Goal: Information Seeking & Learning: Check status

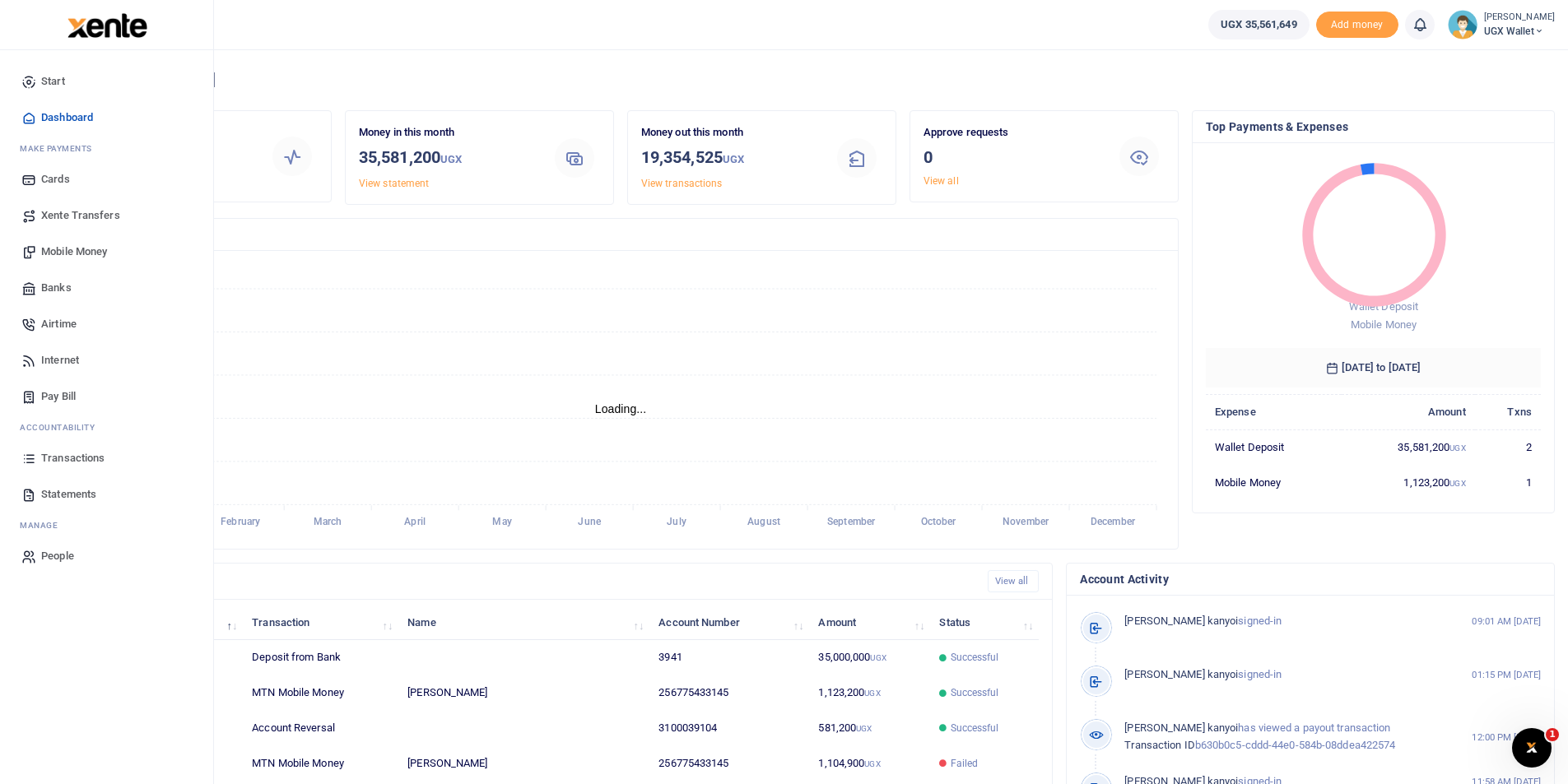
scroll to position [14, 14]
click at [65, 464] on span "Transactions" at bounding box center [73, 458] width 63 height 16
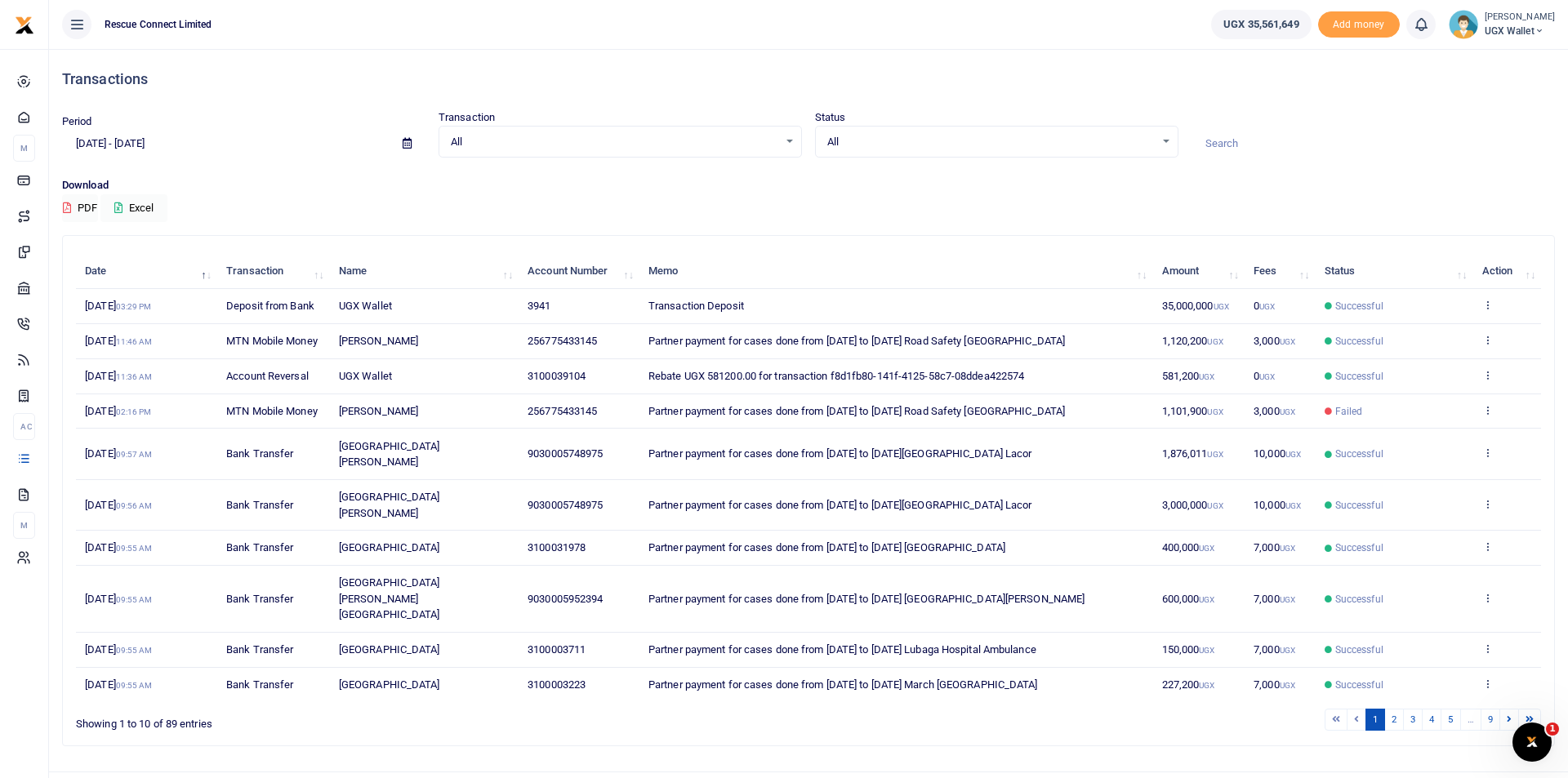
click at [1249, 153] on input at bounding box center [1373, 143] width 363 height 28
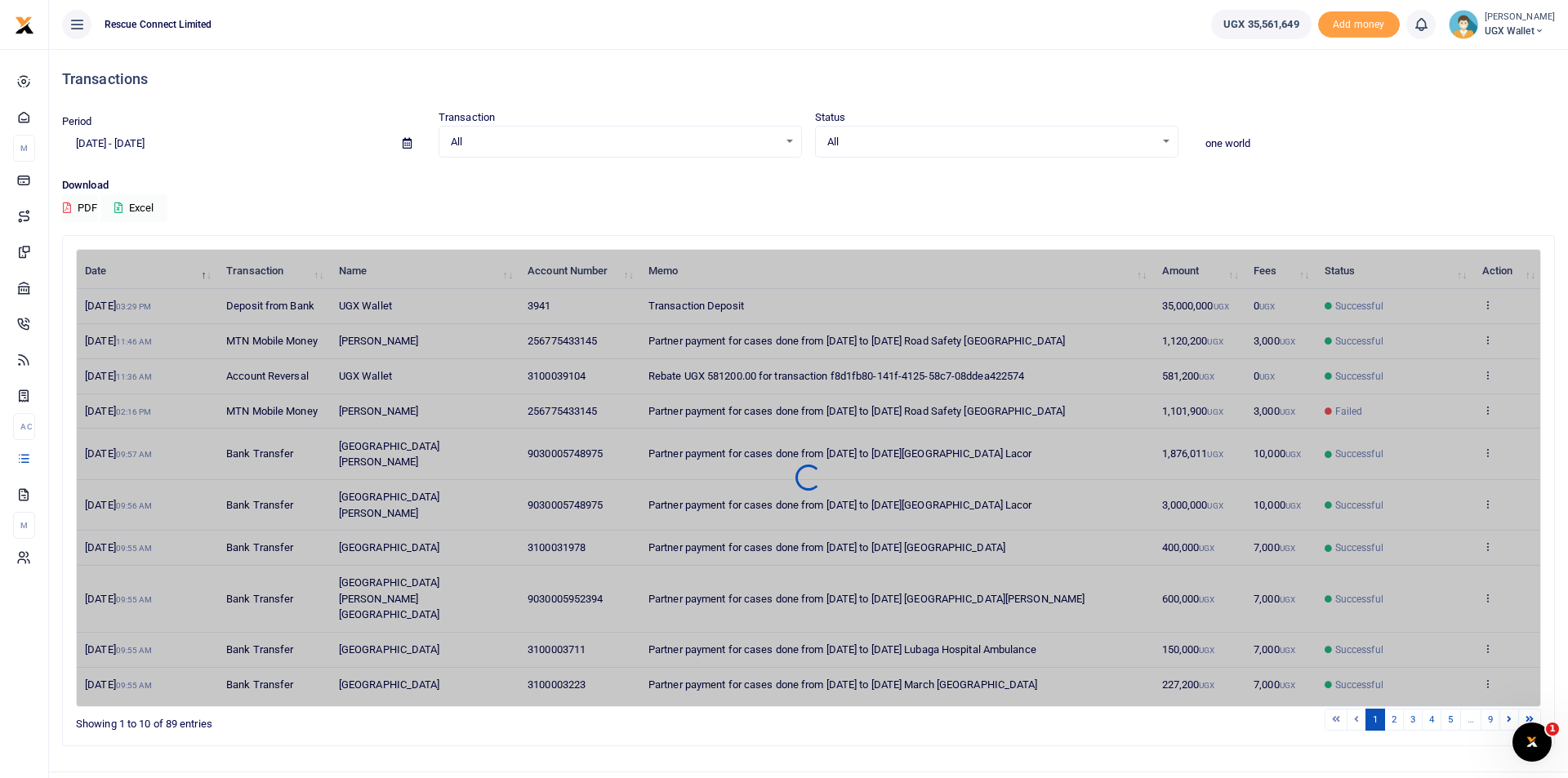
type input "one world"
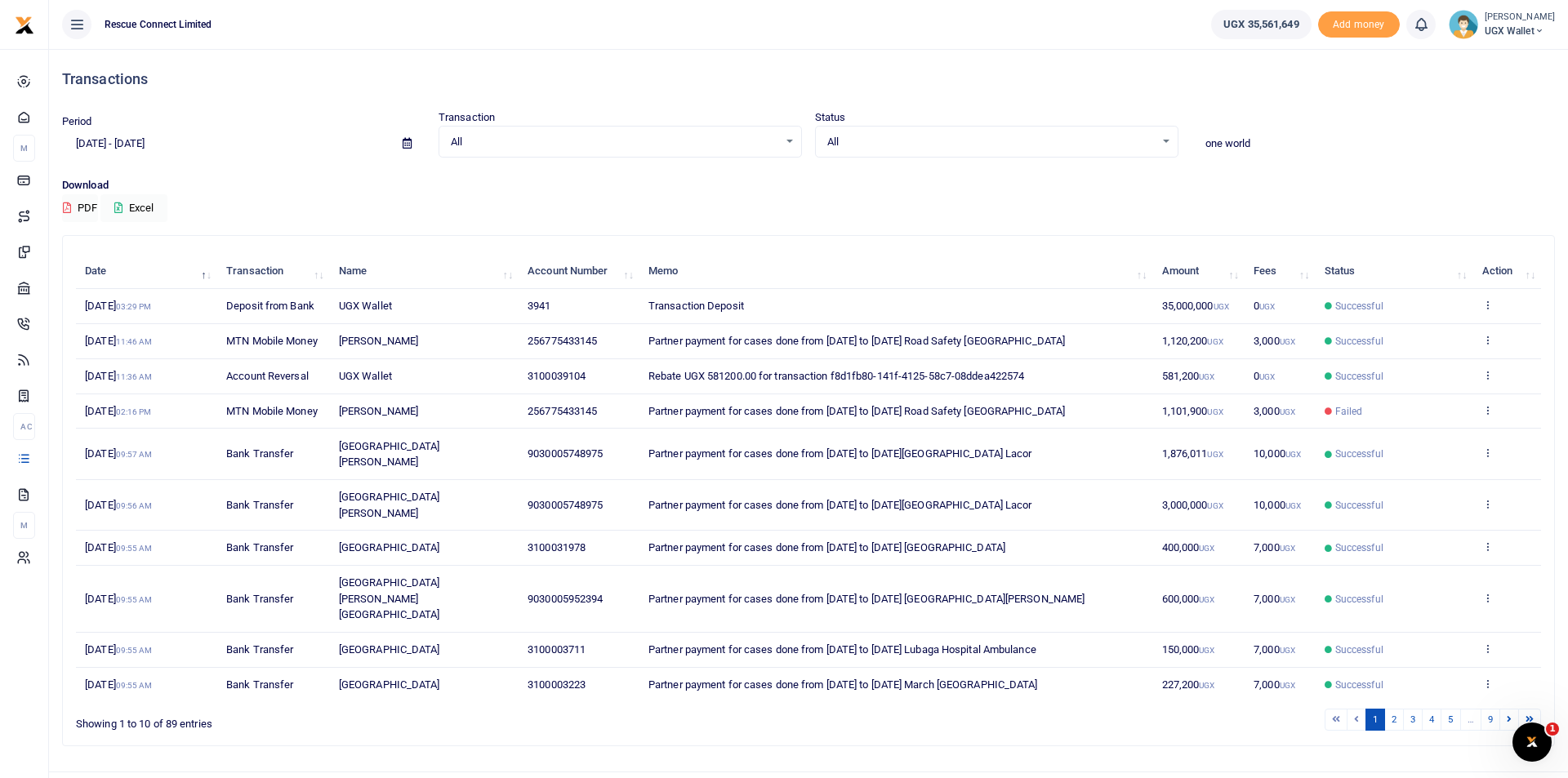
click at [1265, 143] on input "one world" at bounding box center [1373, 143] width 363 height 28
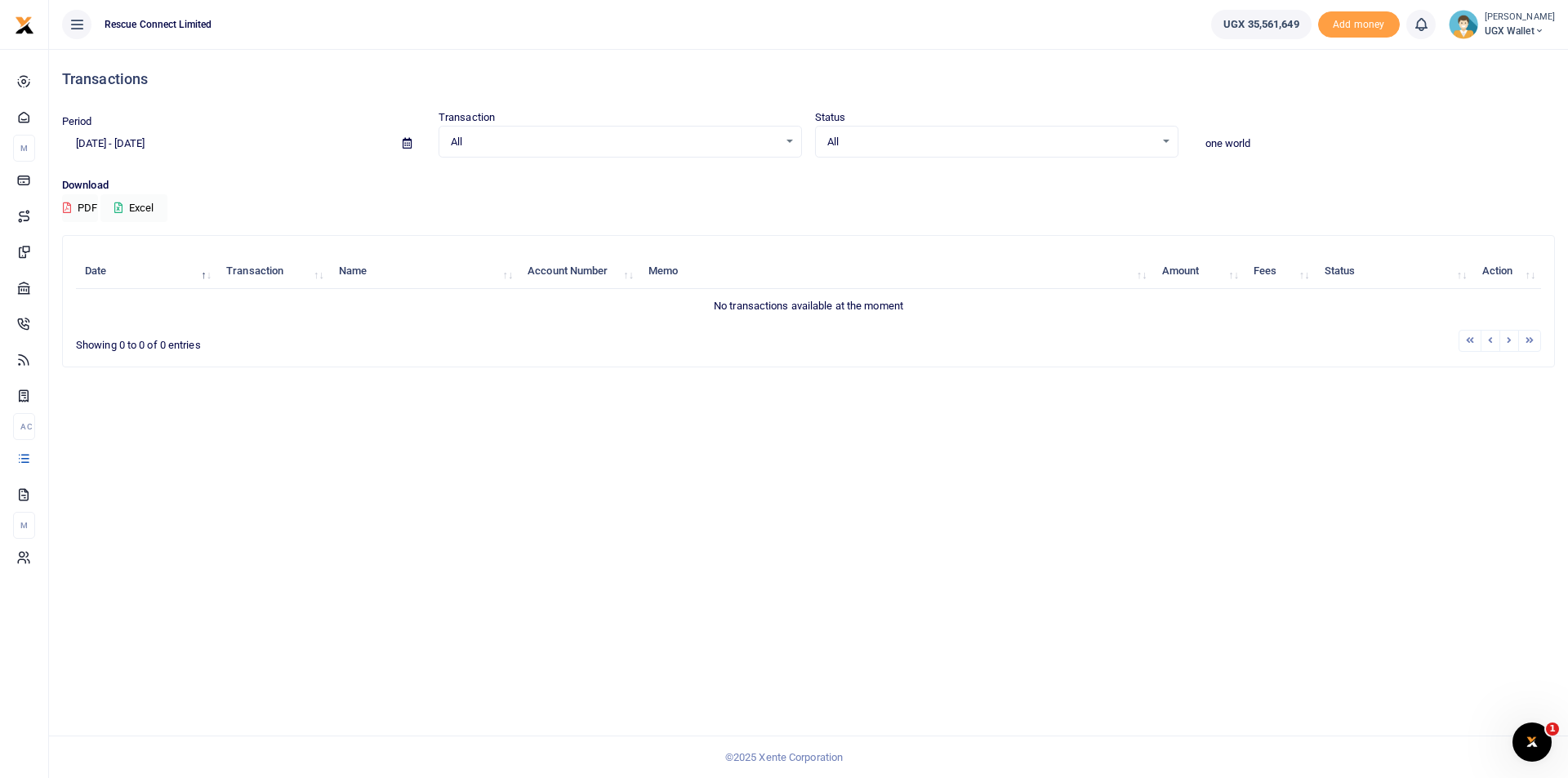
click at [1271, 142] on input "one world" at bounding box center [1373, 143] width 363 height 28
drag, startPoint x: 1271, startPoint y: 142, endPoint x: 1198, endPoint y: 150, distance: 73.4
click at [1198, 150] on input "one world" at bounding box center [1373, 143] width 363 height 28
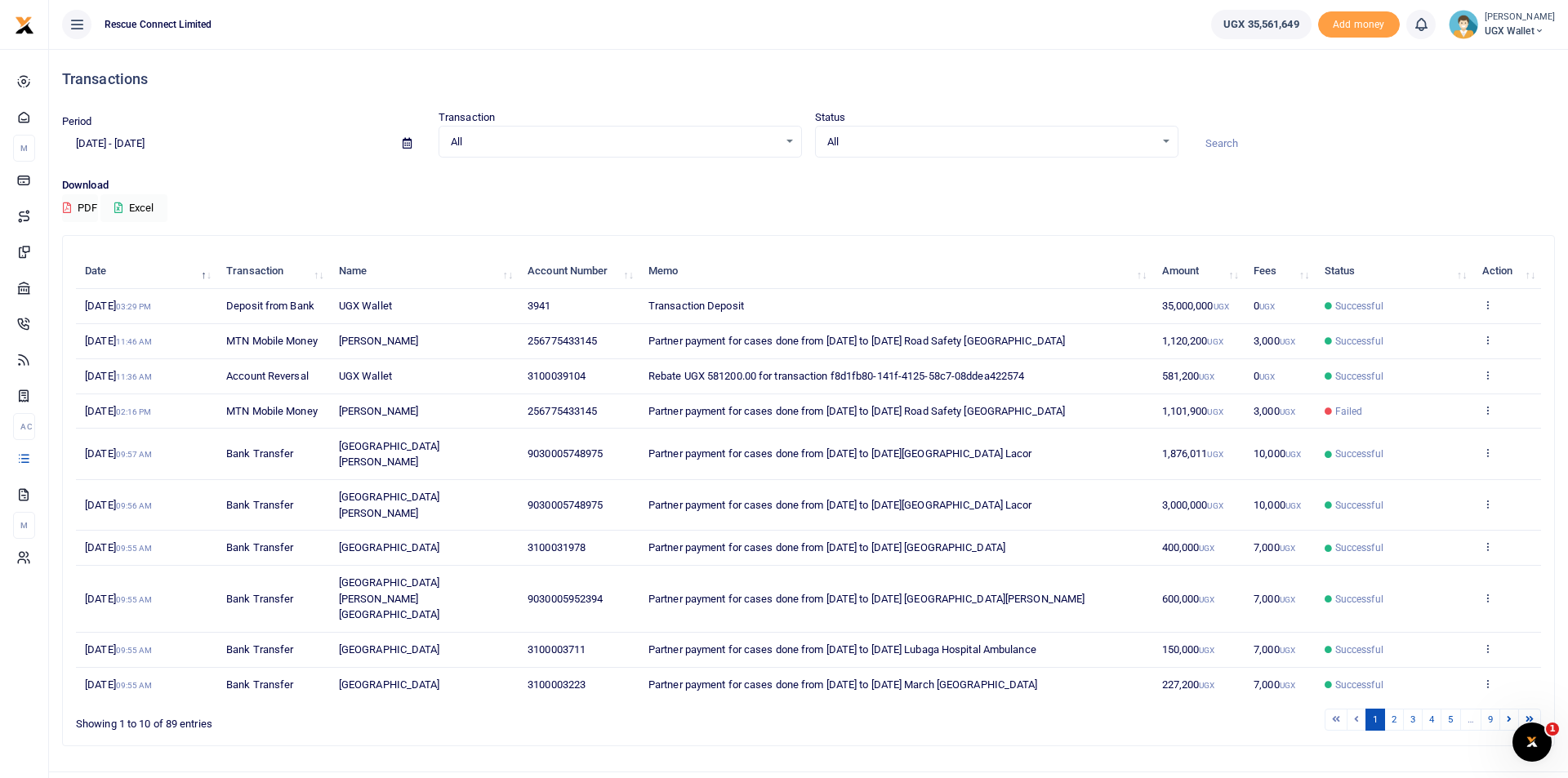
click at [1134, 462] on div "Date Transaction Name Account Number Memo Amount Fees Status Action [DATE] 03:2…" at bounding box center [808, 477] width 1465 height 458
click at [1425, 709] on link "4" at bounding box center [1432, 719] width 19 height 22
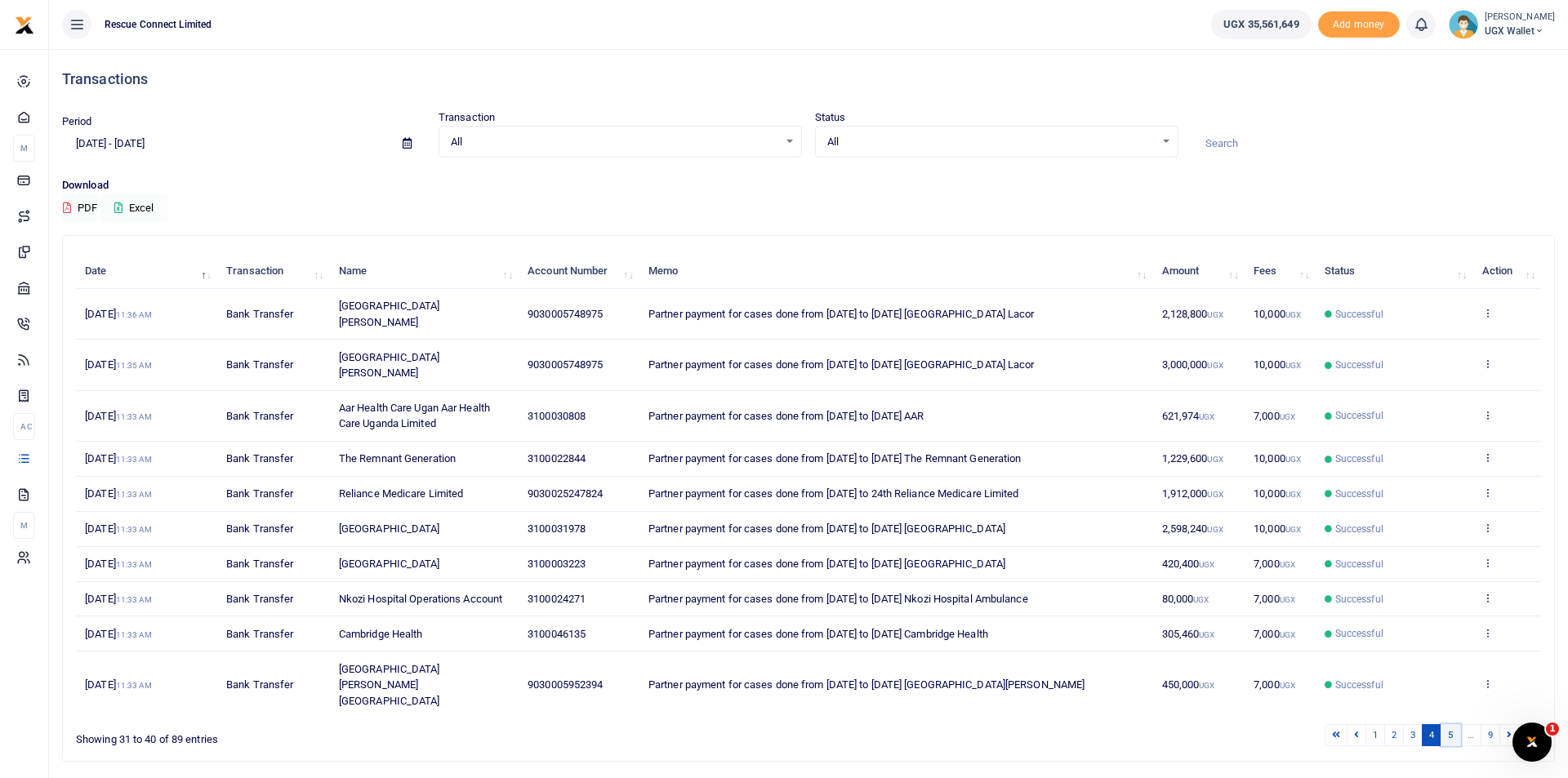
click at [1447, 724] on link "5" at bounding box center [1451, 735] width 19 height 22
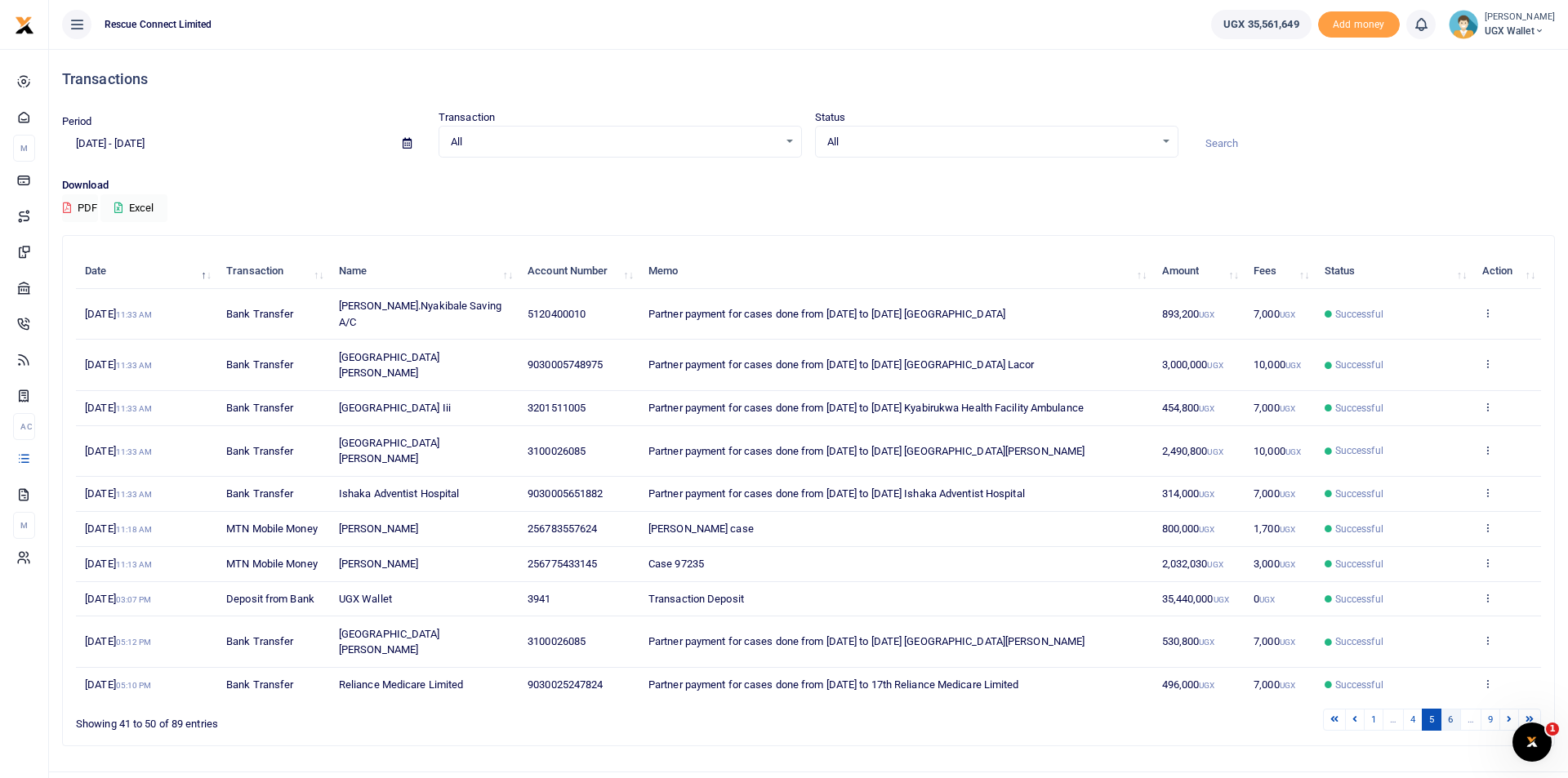
click at [1454, 709] on link "6" at bounding box center [1451, 719] width 19 height 22
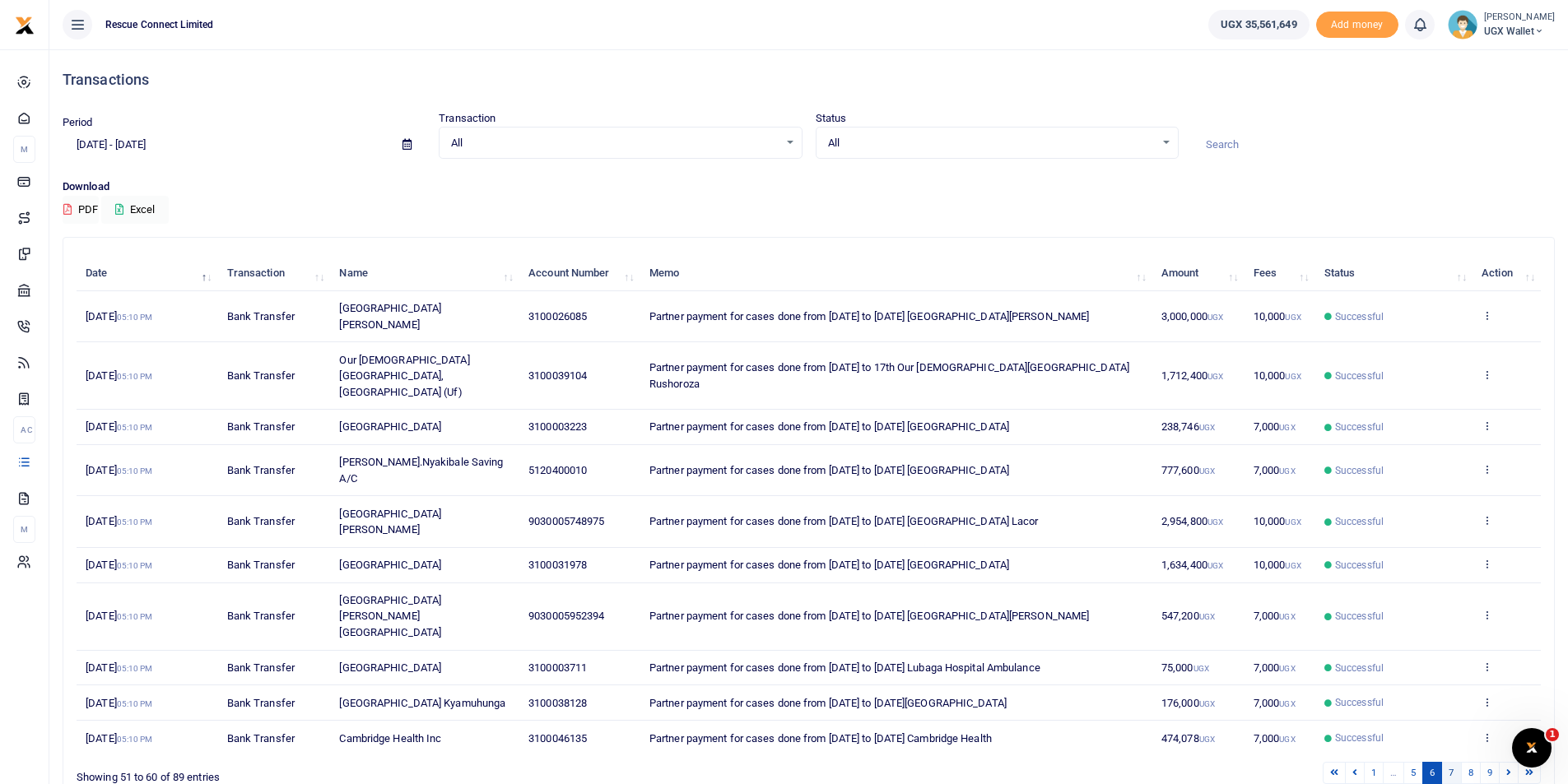
click at [1458, 762] on link "7" at bounding box center [1452, 772] width 19 height 22
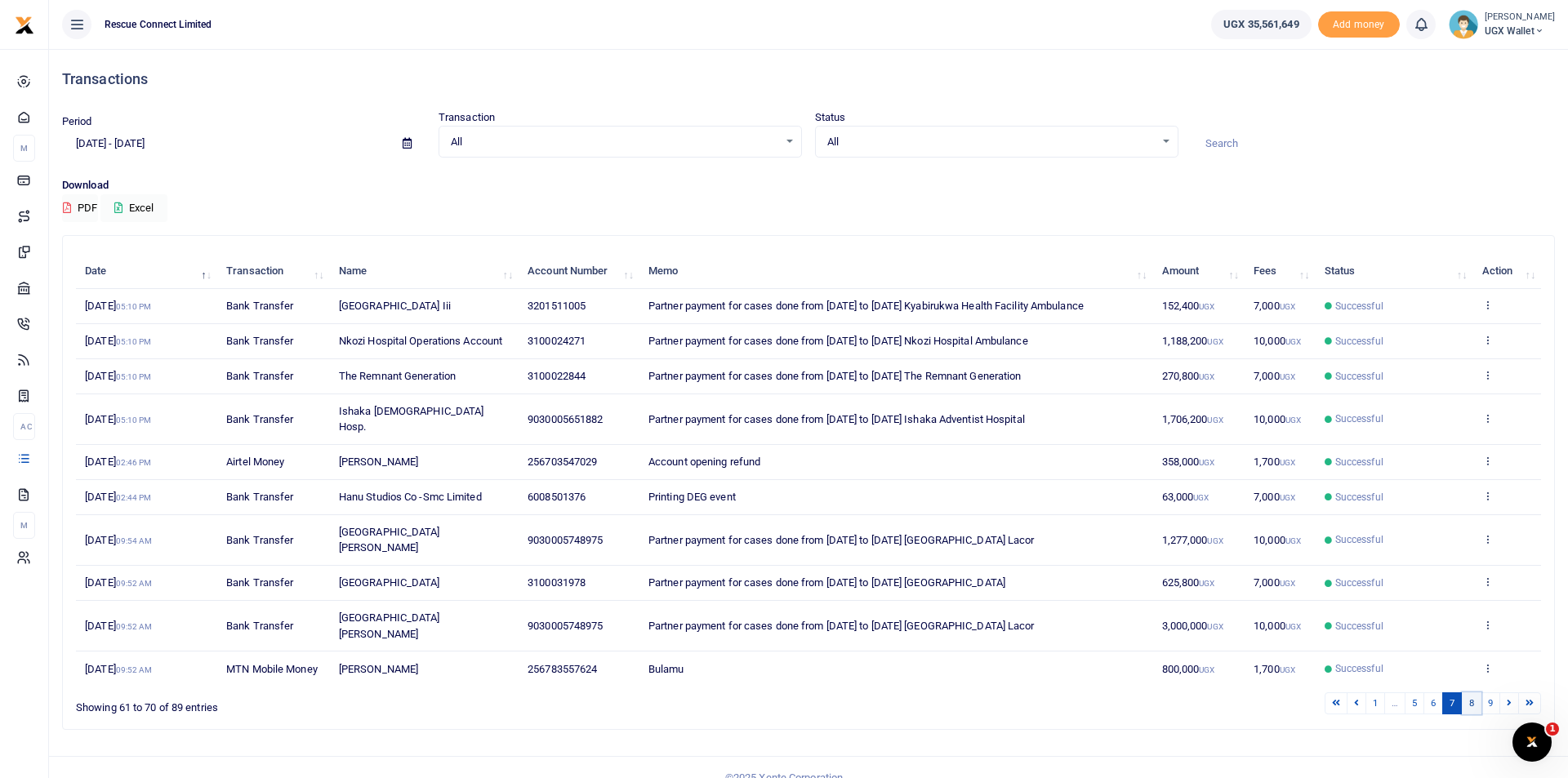
click at [1467, 693] on link "8" at bounding box center [1472, 703] width 19 height 22
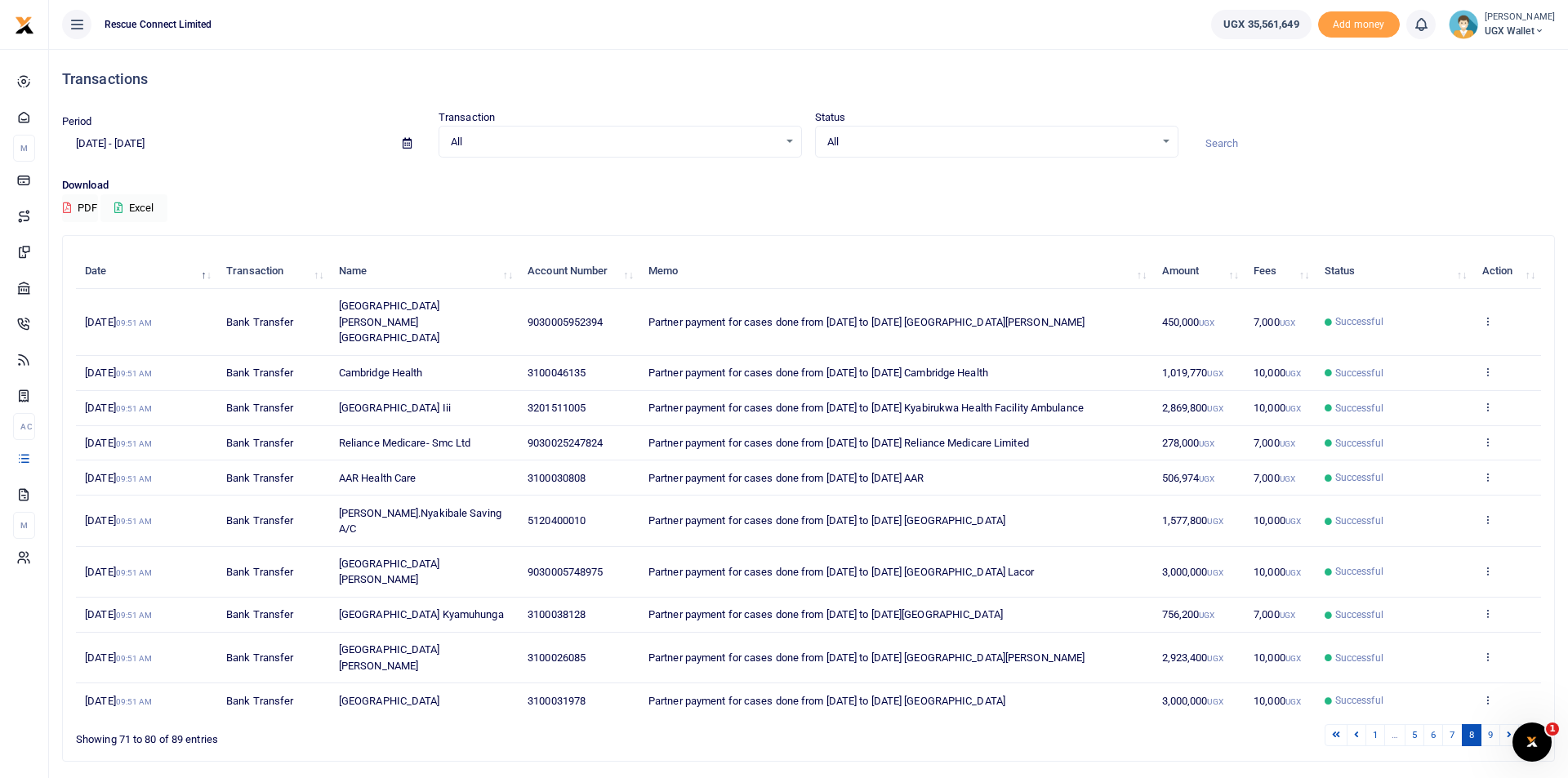
click at [1211, 142] on input at bounding box center [1373, 143] width 363 height 28
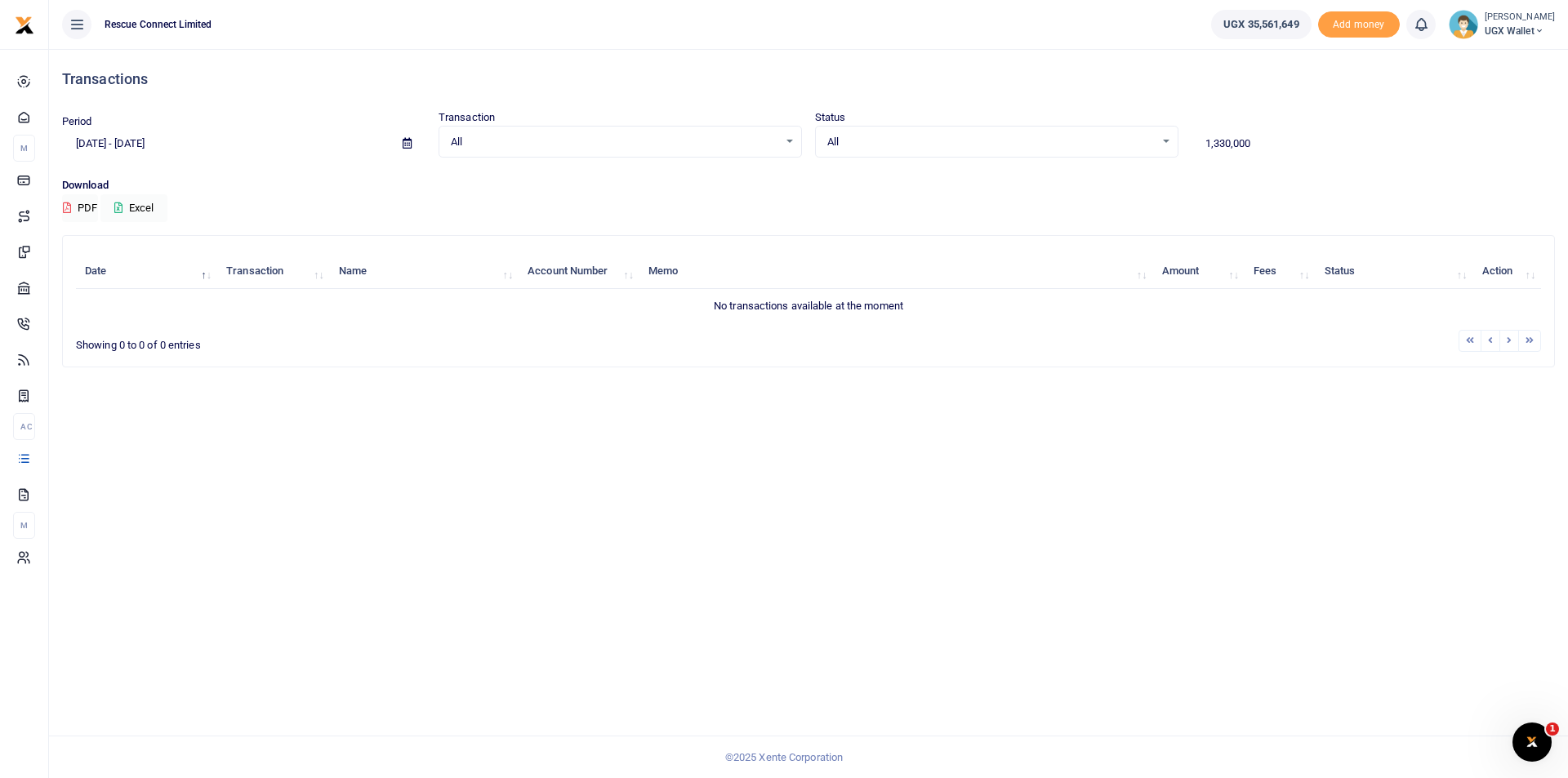
type input "1,330,000"
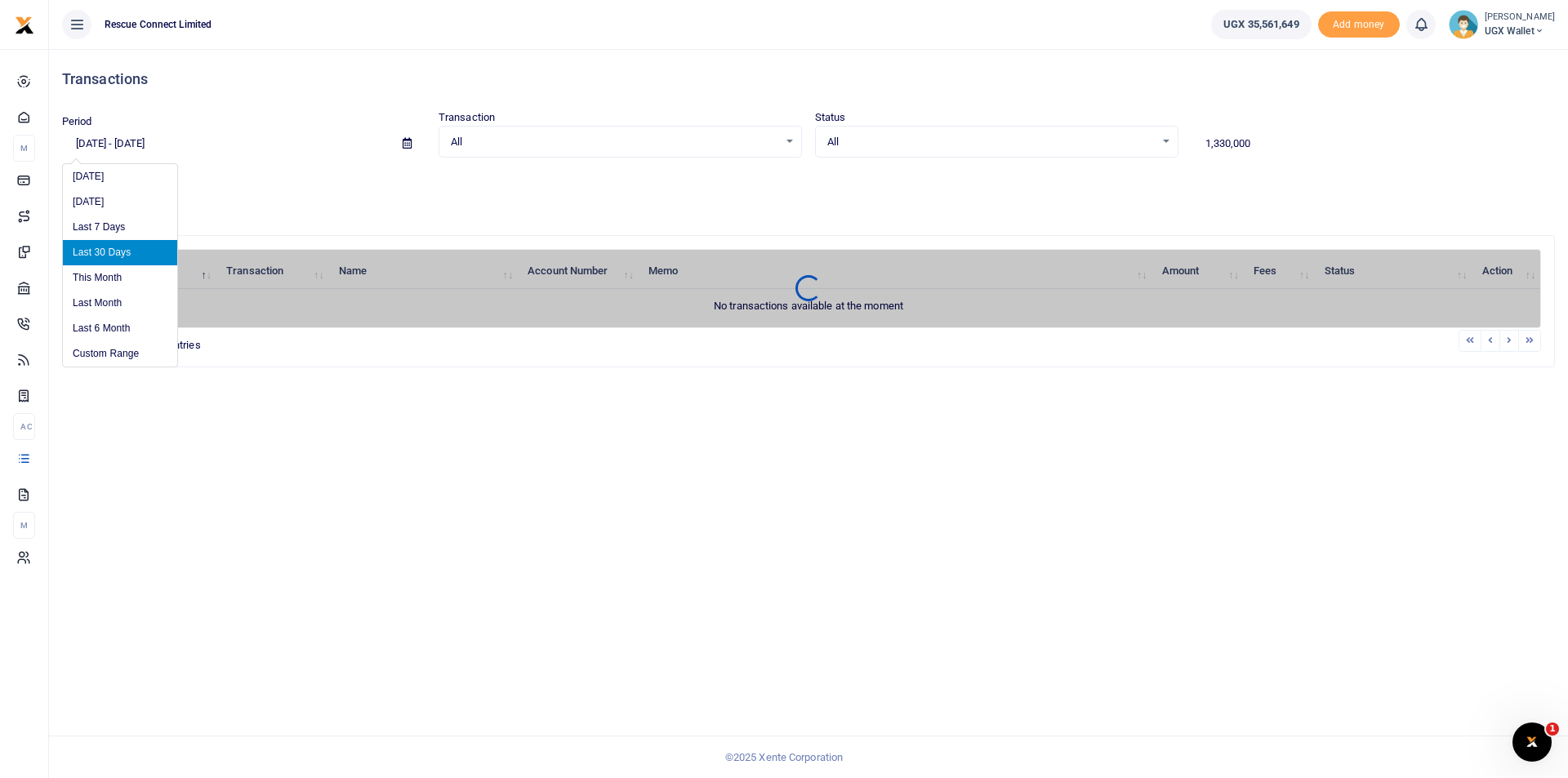
click at [144, 144] on input "[DATE] - [DATE]" at bounding box center [226, 143] width 328 height 28
click at [129, 321] on li "Last 6 Month" at bounding box center [119, 328] width 114 height 25
type input "[DATE] - [DATE]"
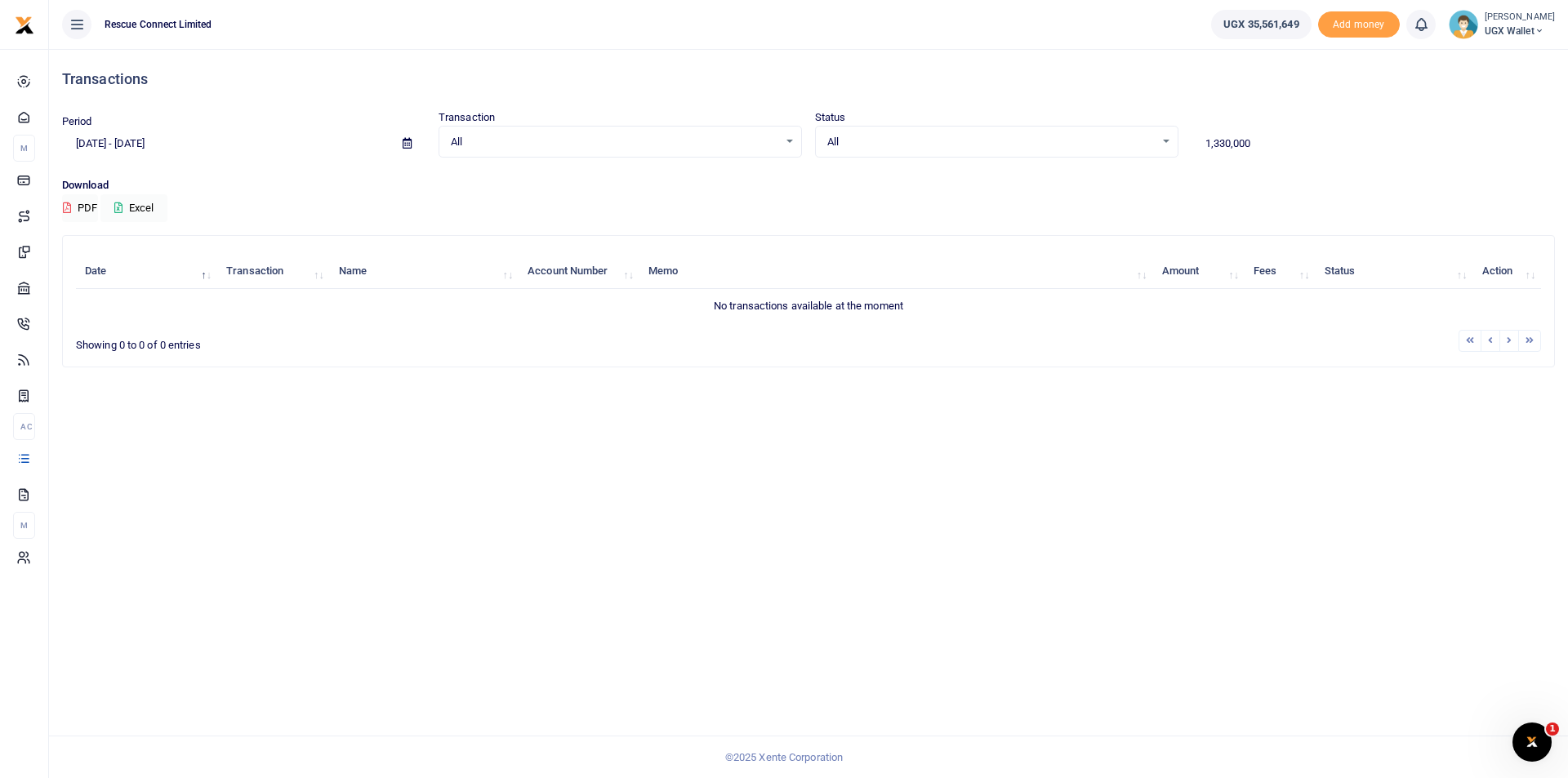
click at [232, 186] on p "Download" at bounding box center [809, 185] width 1493 height 17
click at [1164, 205] on div "Download PDF Excel" at bounding box center [809, 199] width 1493 height 45
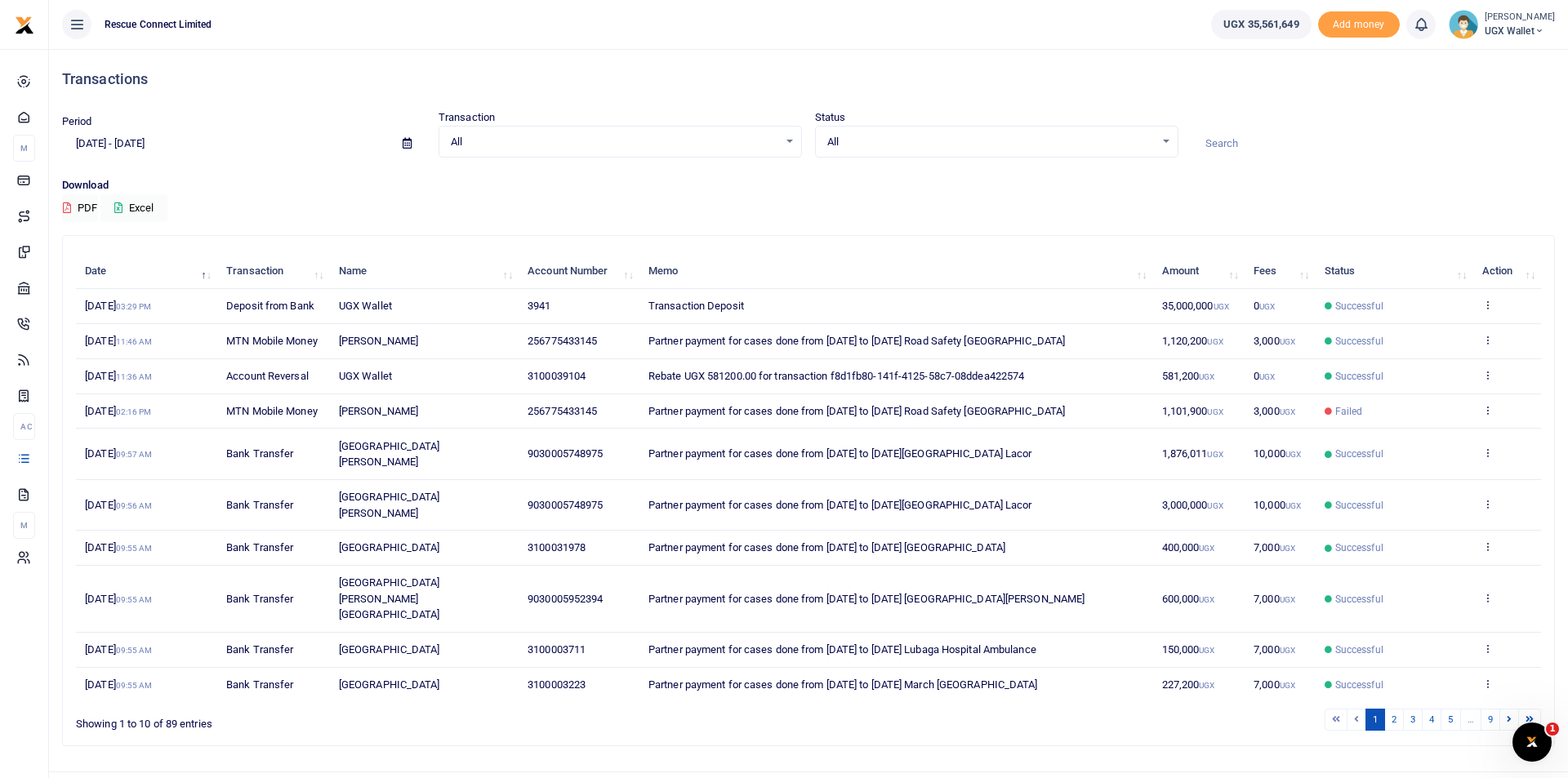
click at [144, 144] on input "[DATE] - [DATE]" at bounding box center [226, 143] width 328 height 28
click at [124, 325] on li "Last 6 Month" at bounding box center [119, 328] width 114 height 25
type input "[DATE] - [DATE]"
click at [1212, 143] on input at bounding box center [1373, 143] width 363 height 28
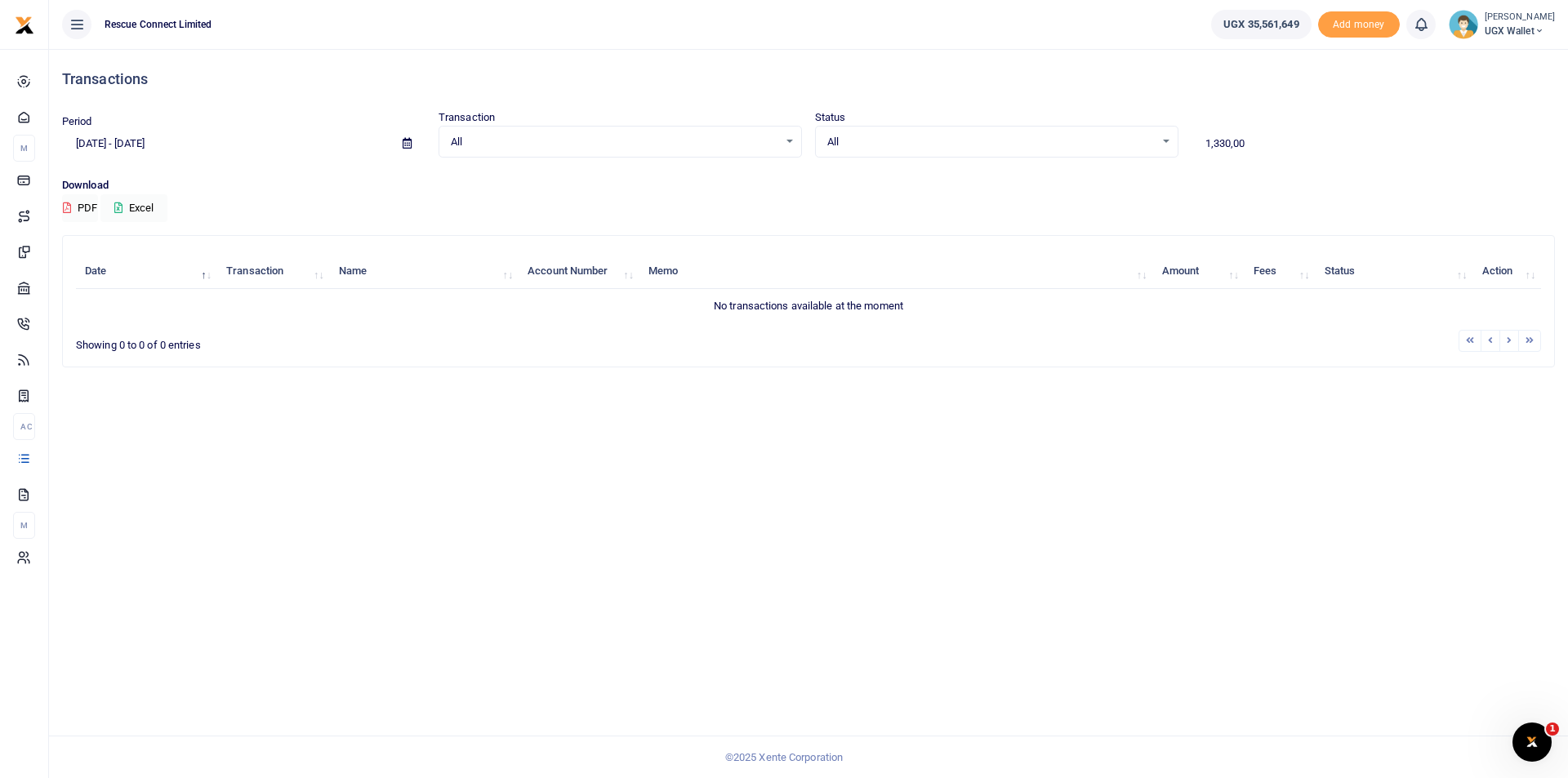
drag, startPoint x: 1261, startPoint y: 131, endPoint x: 1191, endPoint y: 135, distance: 70.1
click at [1191, 135] on input "1,330,00" at bounding box center [1373, 143] width 363 height 28
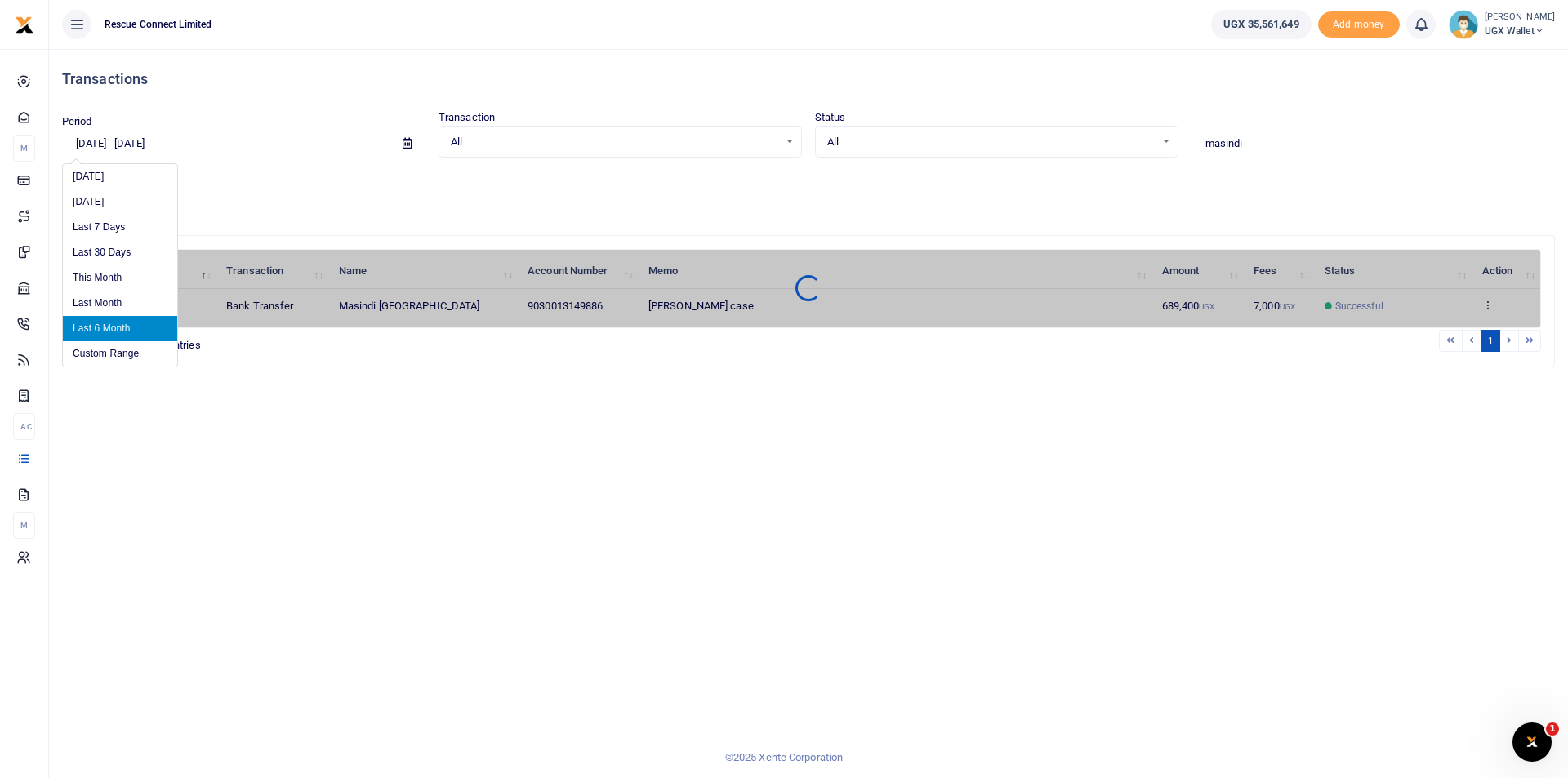
click at [114, 144] on input "03/09/2025 - 09/09/2025" at bounding box center [226, 143] width 328 height 28
click at [98, 331] on li "Last 6 Month" at bounding box center [119, 328] width 114 height 25
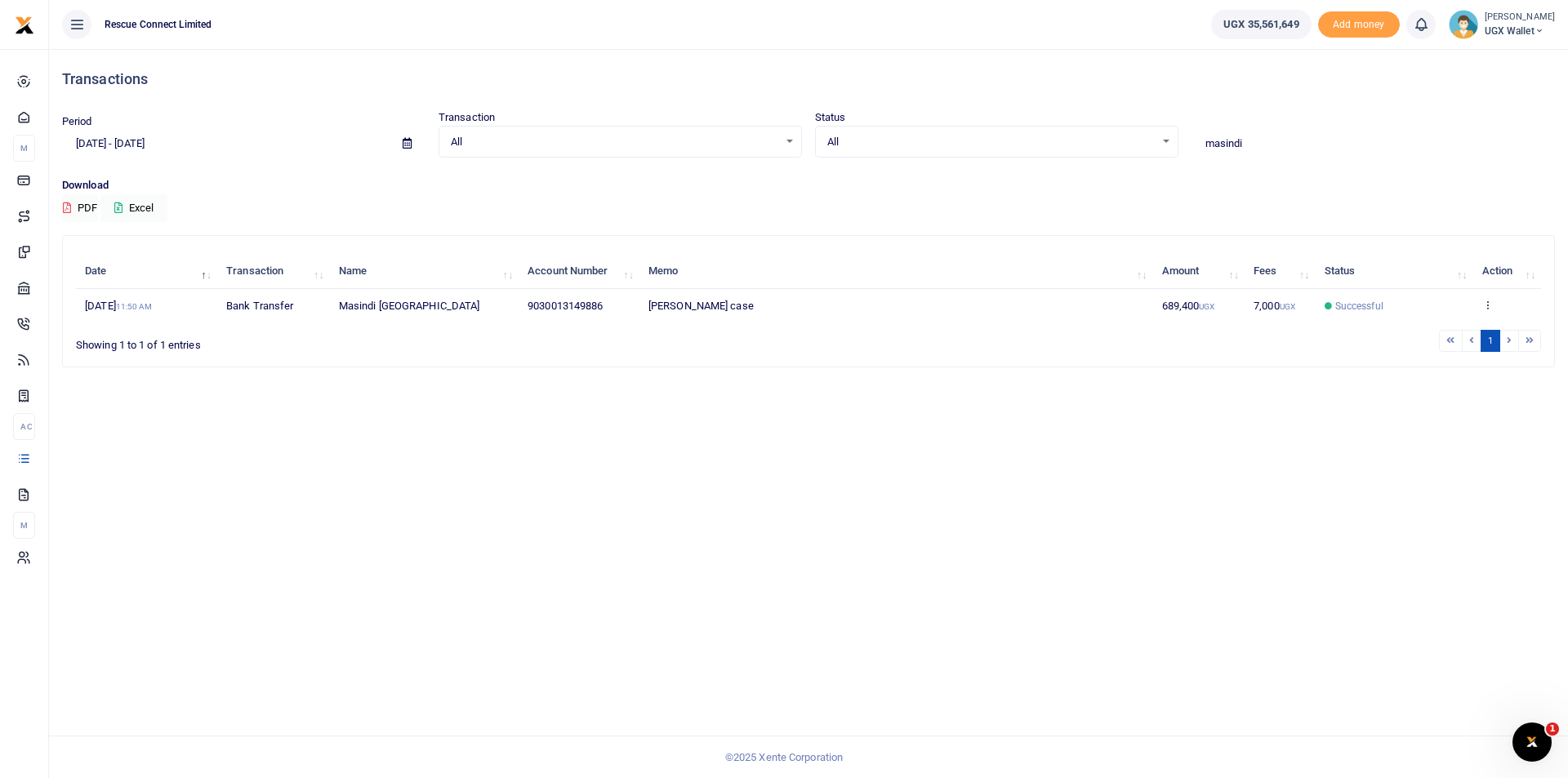
drag, startPoint x: 1262, startPoint y: 134, endPoint x: 1188, endPoint y: 139, distance: 74.2
click at [1188, 139] on div "masindi" at bounding box center [1374, 135] width 377 height 44
type input "kitara"
